Goal: Task Accomplishment & Management: Use online tool/utility

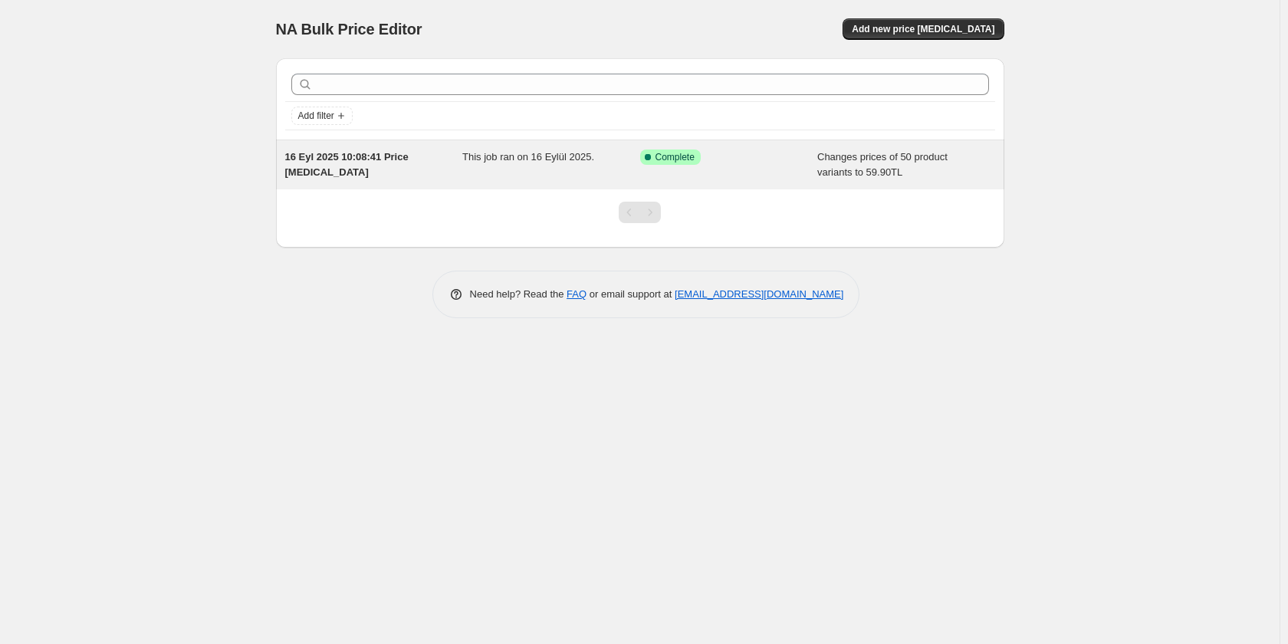
click at [367, 156] on span "16 Eyl 2025 10:08:41 Price [MEDICAL_DATA]" at bounding box center [346, 164] width 123 height 27
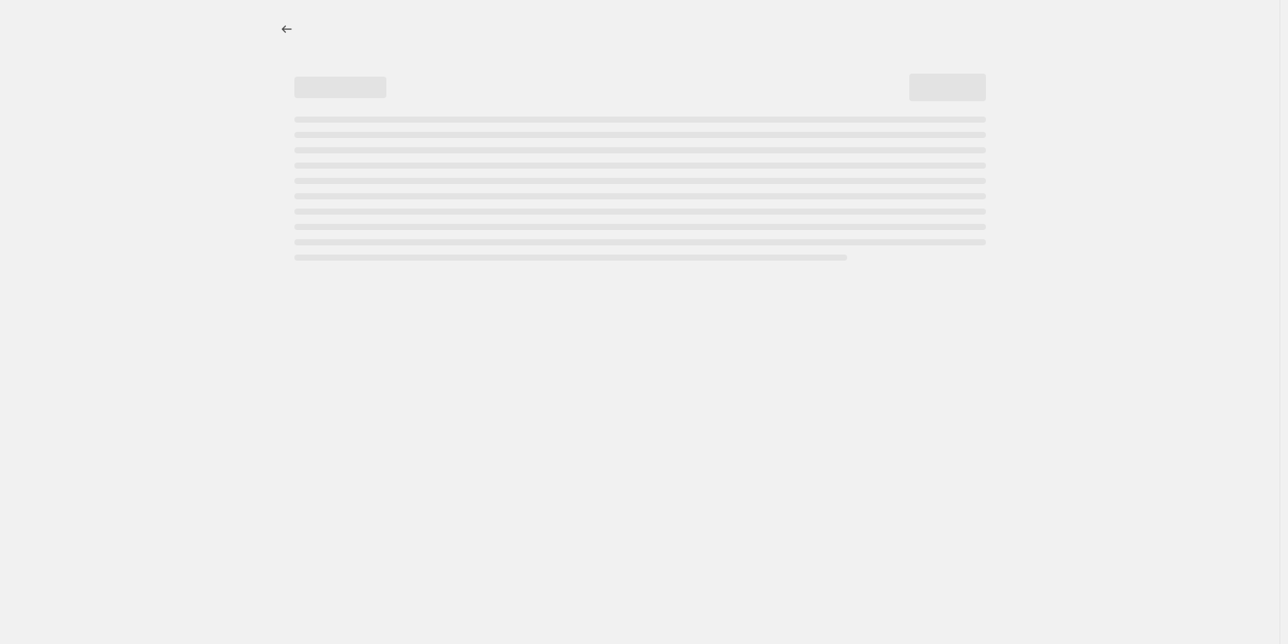
select select "collection"
